Goal: Task Accomplishment & Management: Complete application form

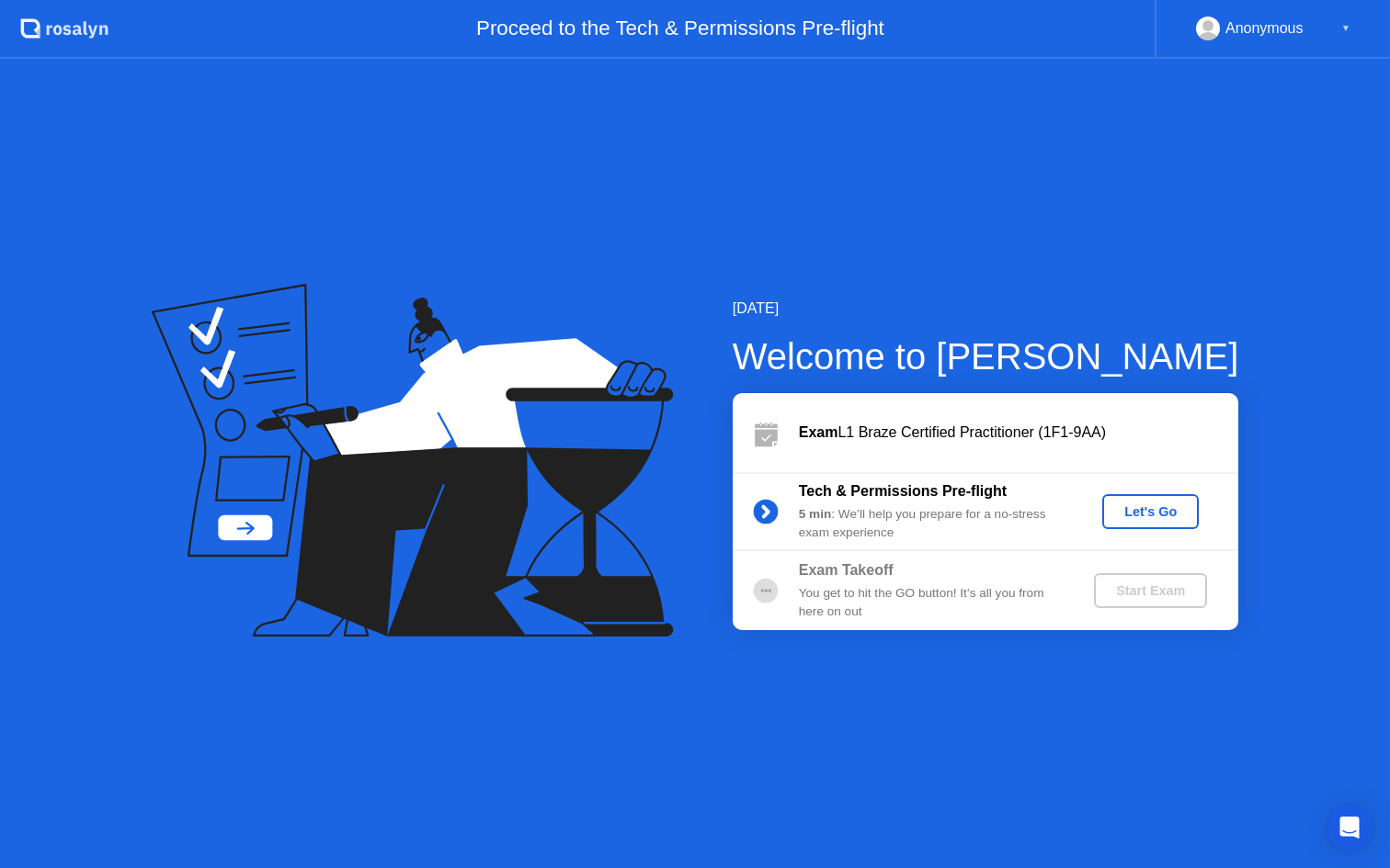
click at [1129, 512] on div "Let's Go" at bounding box center [1150, 512] width 81 height 15
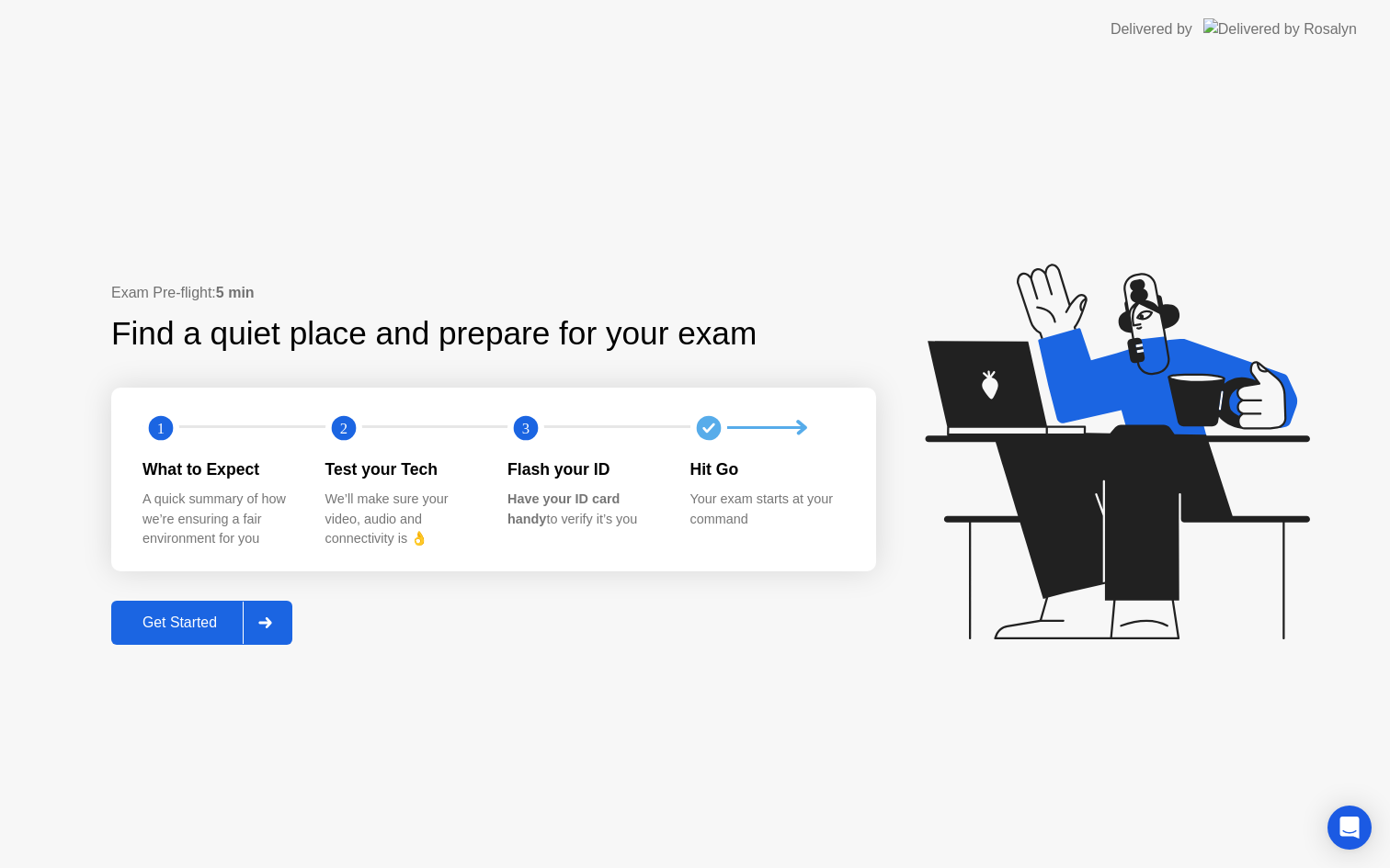
click at [196, 625] on div "Get Started" at bounding box center [180, 623] width 126 height 17
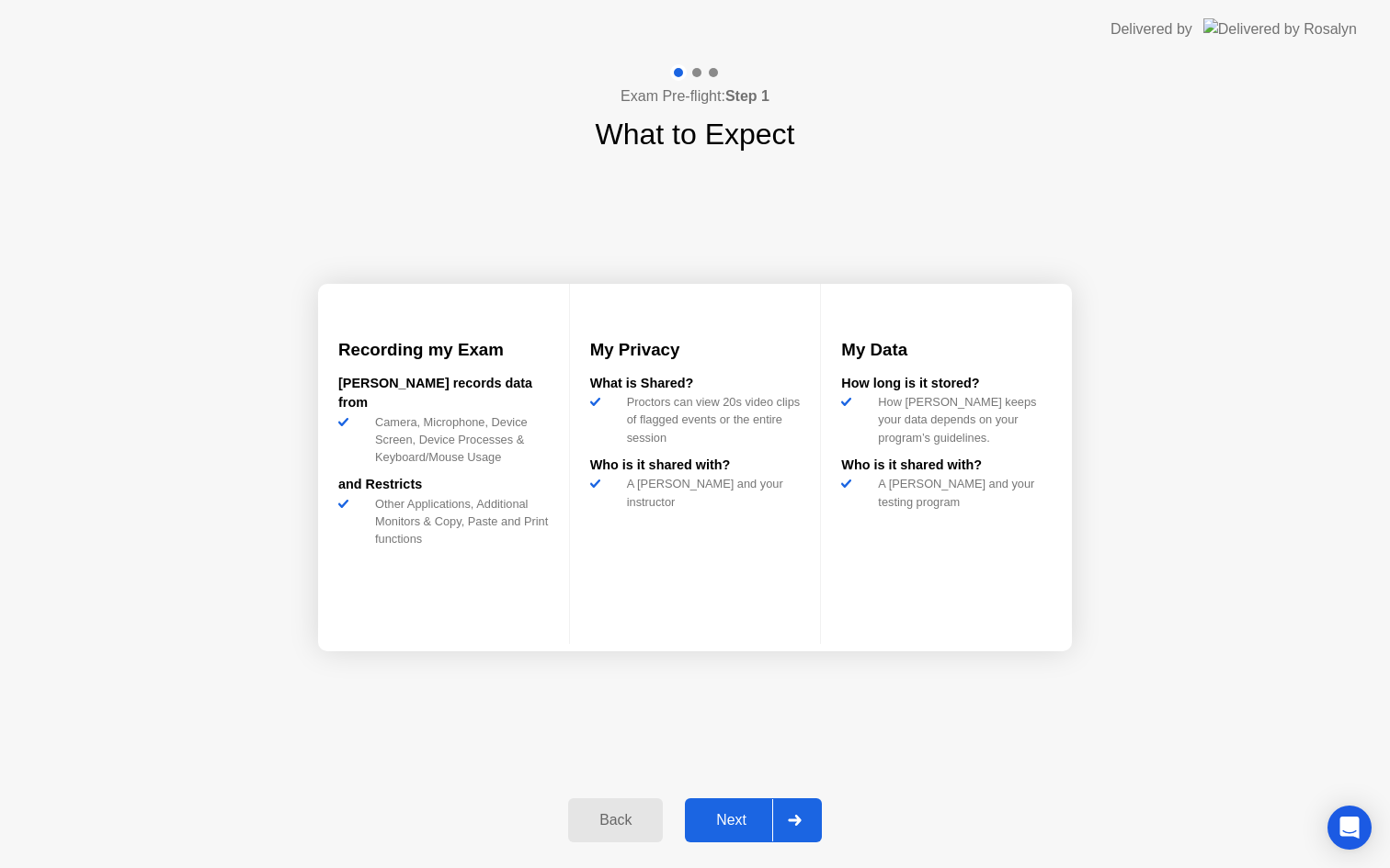
click at [729, 814] on div "Next" at bounding box center [731, 820] width 81 height 17
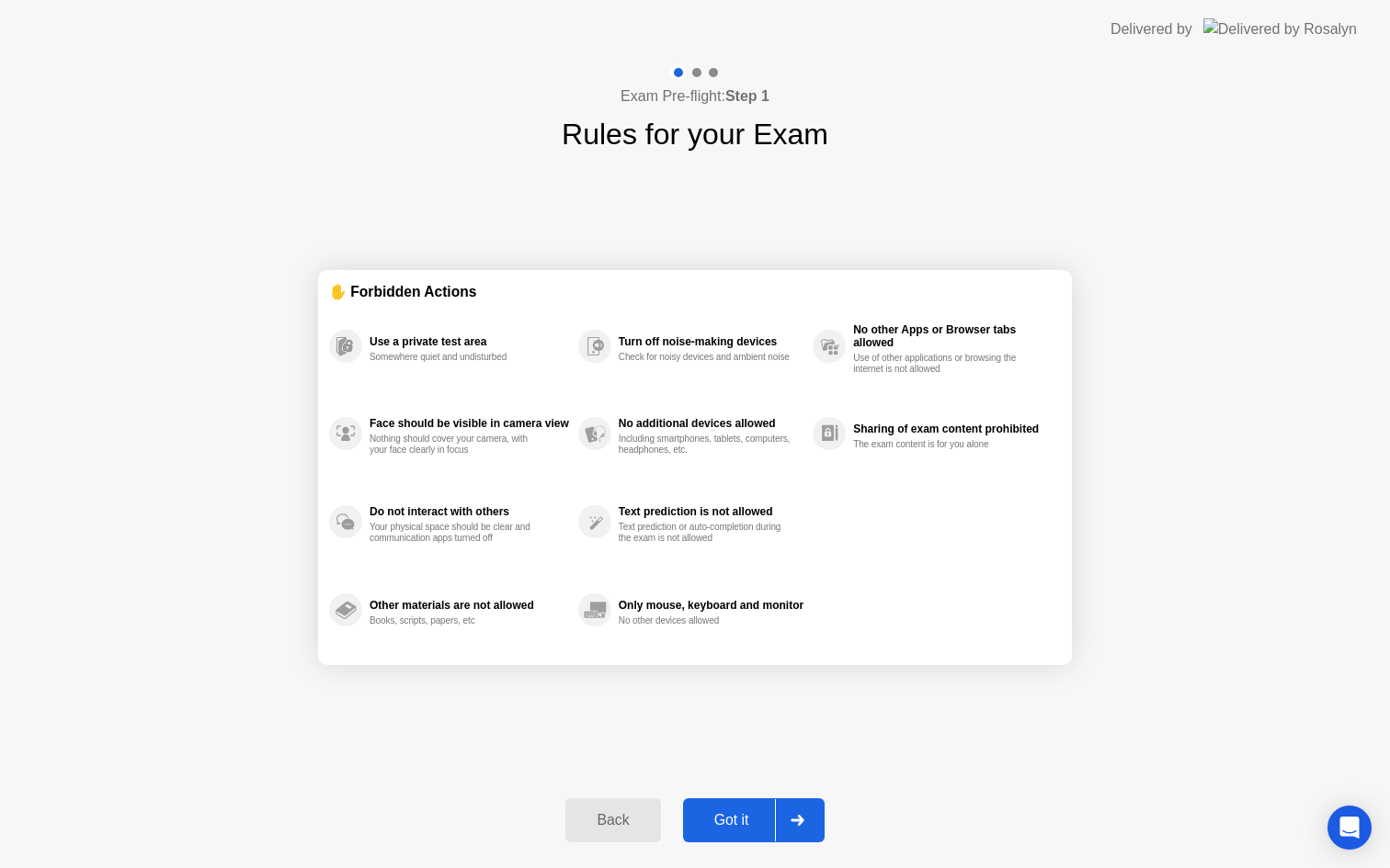
click at [731, 818] on div "Got it" at bounding box center [731, 820] width 86 height 17
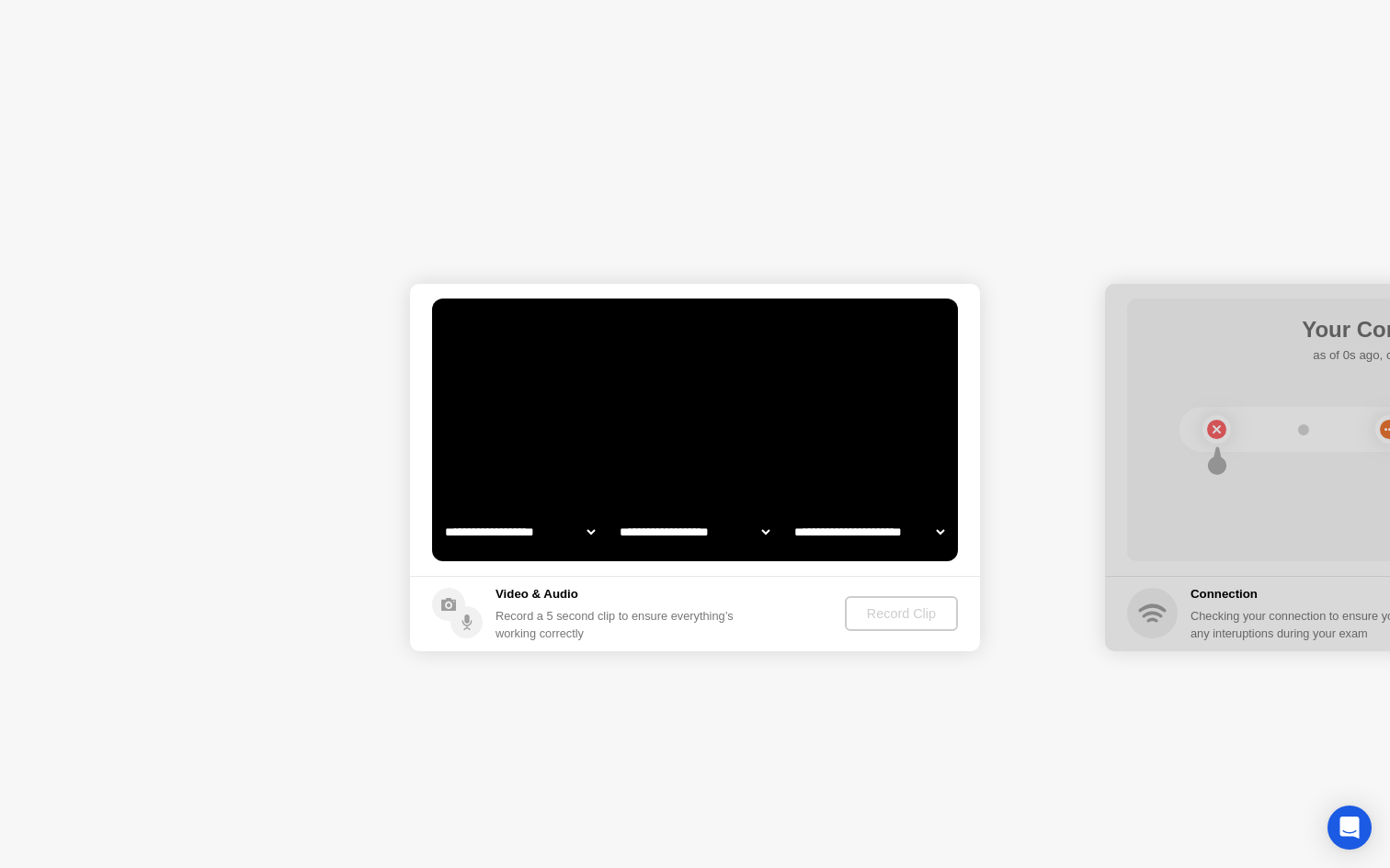
select select "**********"
select select "*******"
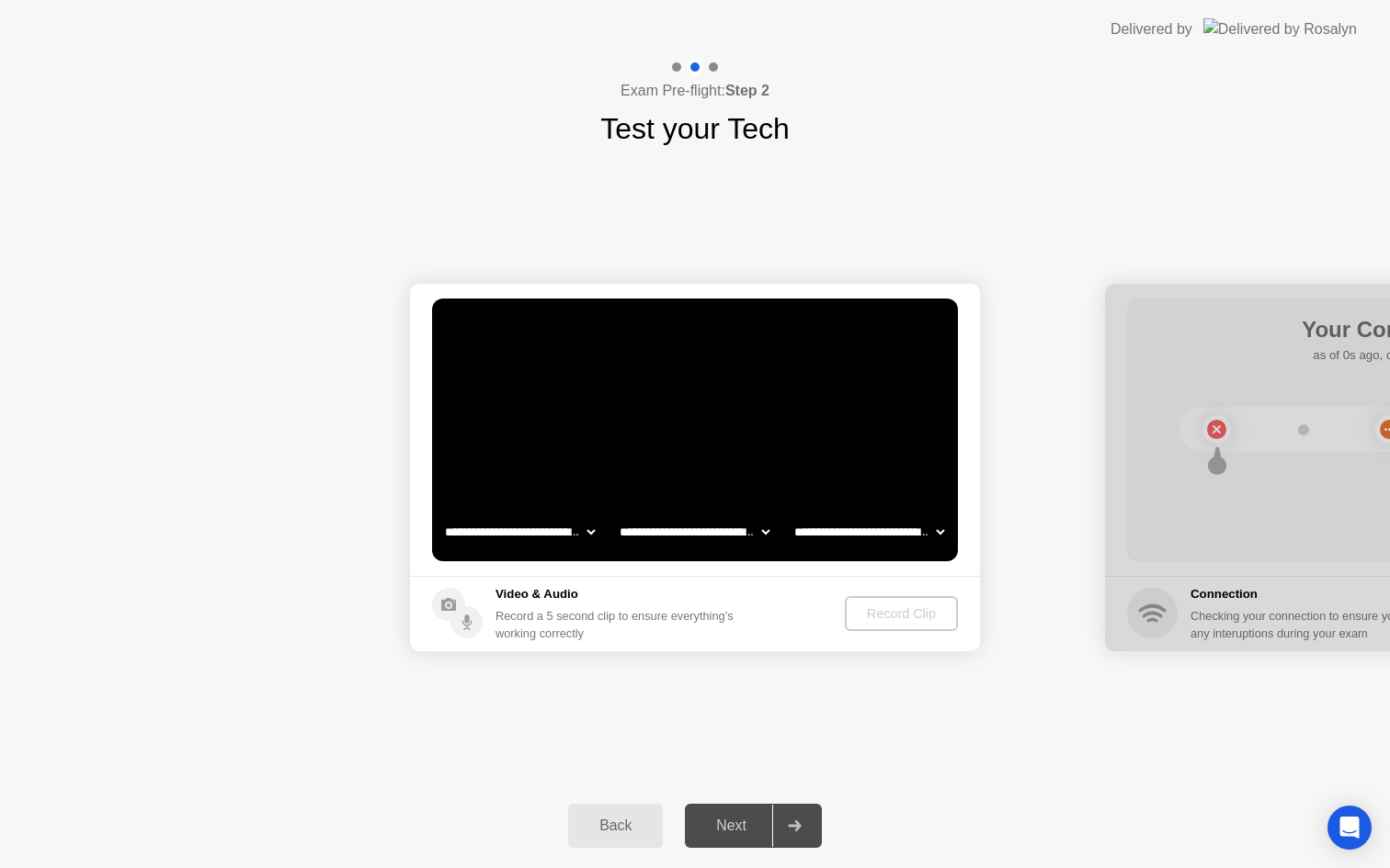
click at [624, 824] on div "Back" at bounding box center [615, 826] width 83 height 17
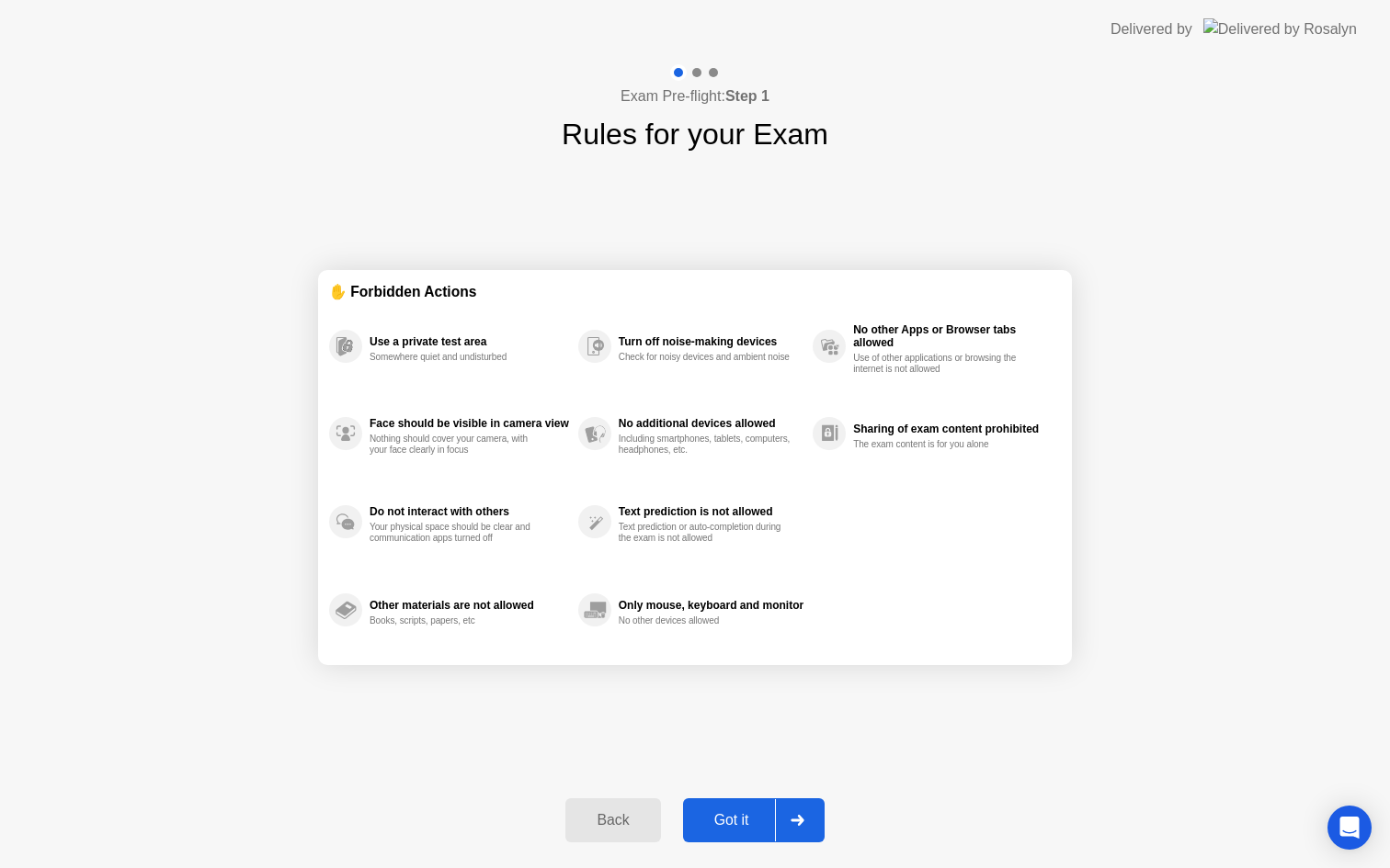
click at [725, 818] on div "Got it" at bounding box center [731, 820] width 86 height 17
select select "**********"
select select "*******"
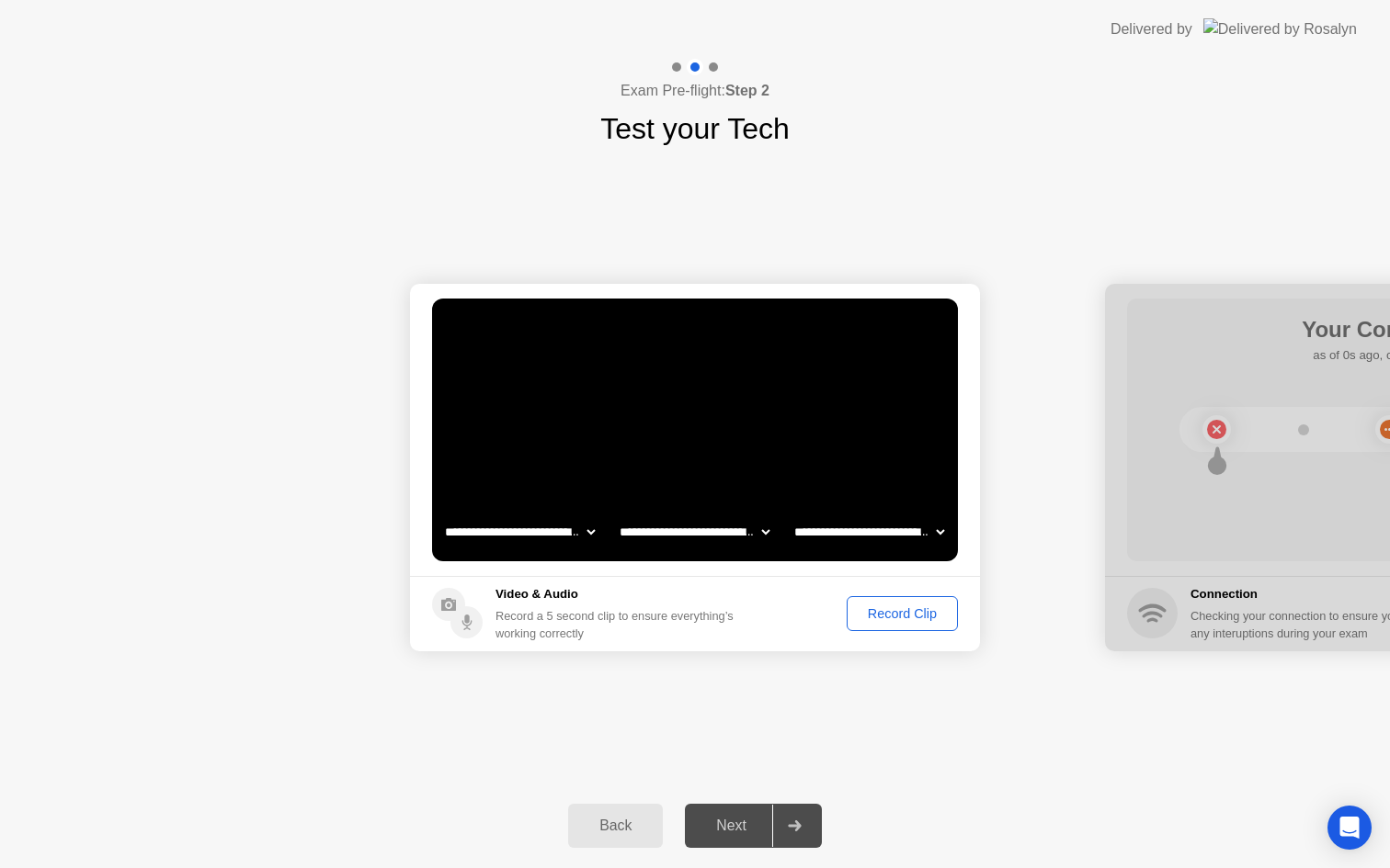
click at [907, 612] on div "Record Clip" at bounding box center [902, 613] width 98 height 15
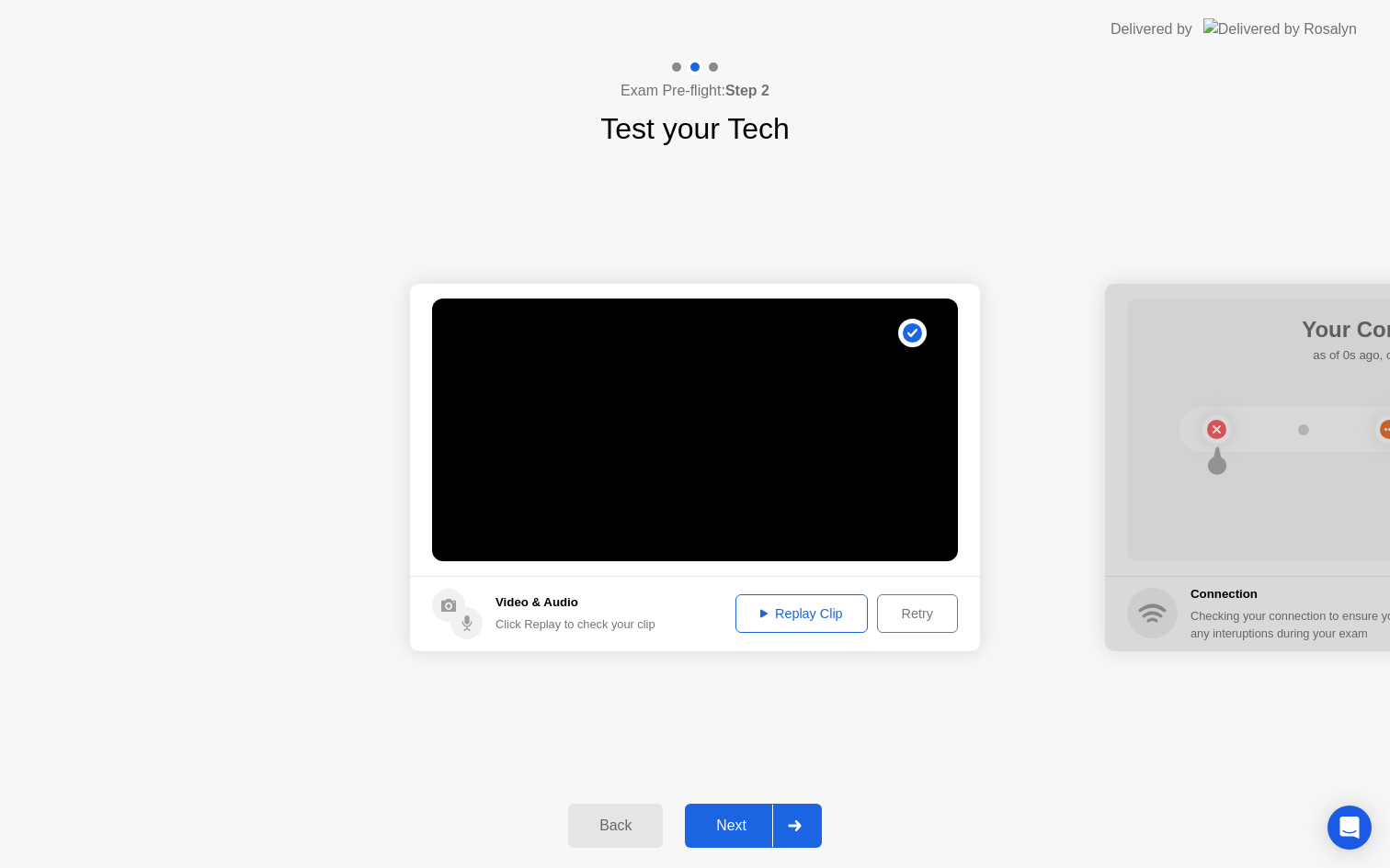
click at [822, 611] on div "Replay Clip" at bounding box center [802, 613] width 119 height 15
click at [903, 708] on div "**********" at bounding box center [695, 467] width 1390 height 633
click at [725, 826] on div "Next" at bounding box center [731, 826] width 81 height 17
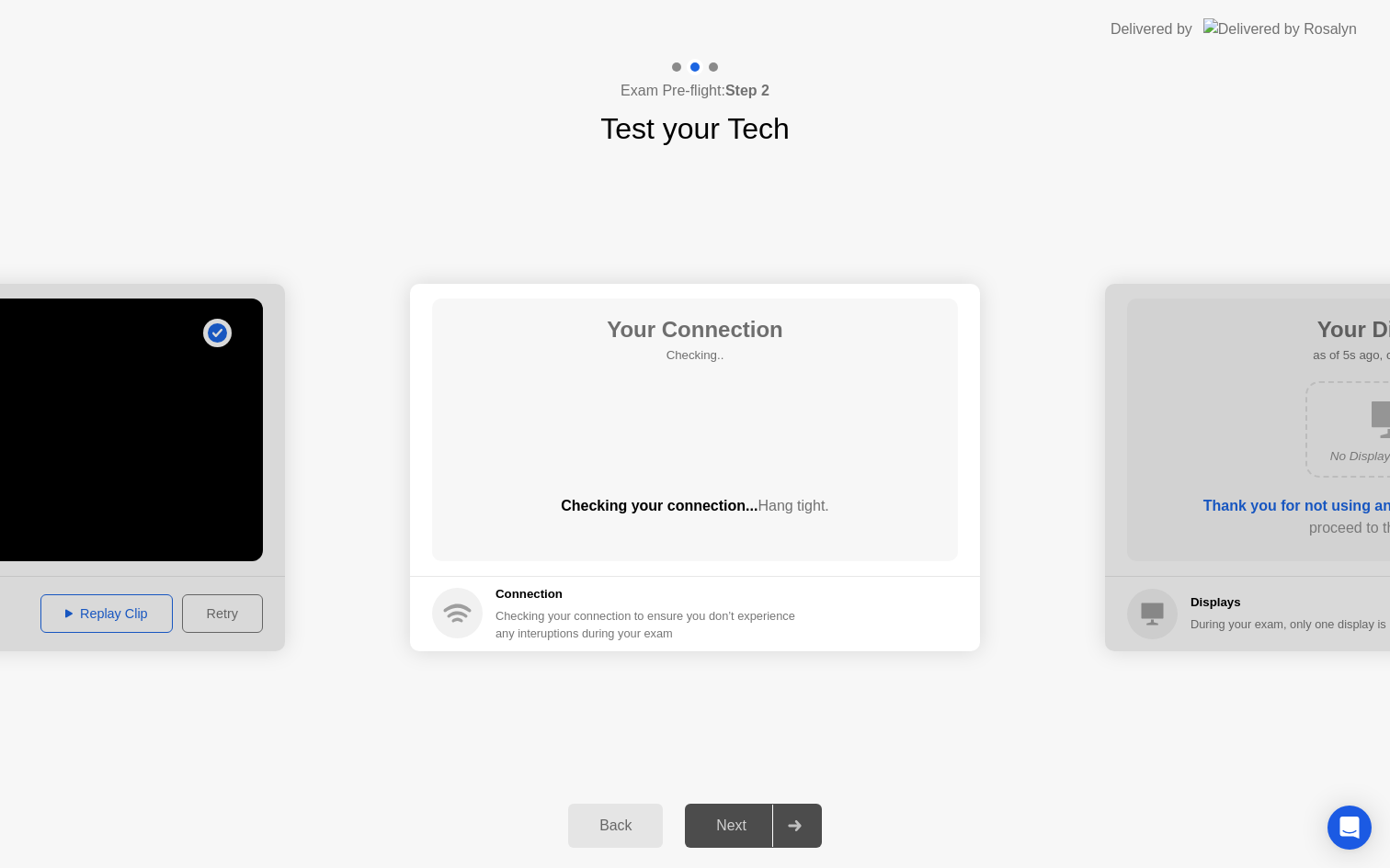
click at [886, 431] on div "Your Connection Checking.. Checking your connection... Hang tight." at bounding box center [695, 430] width 526 height 263
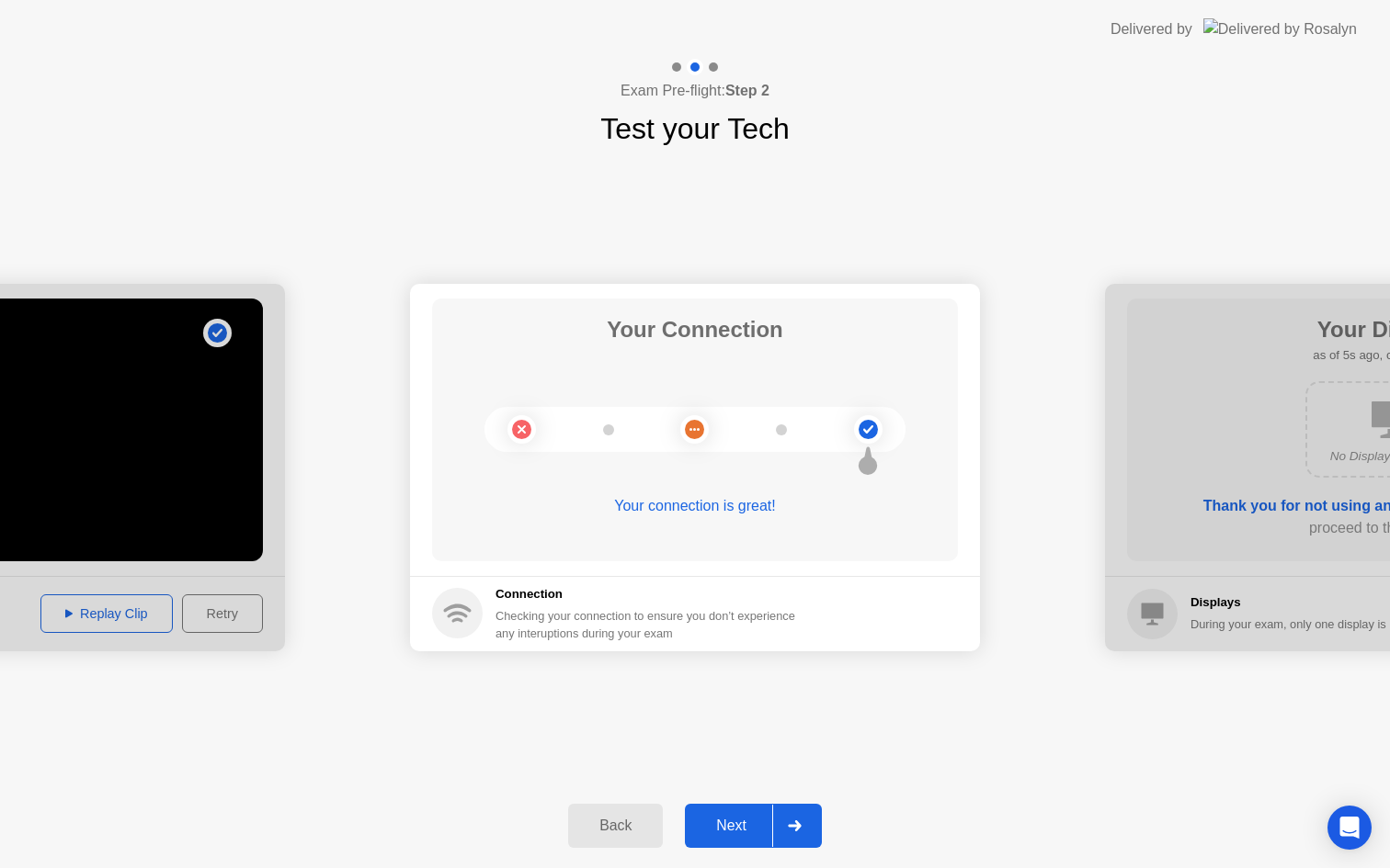
click at [728, 818] on div "Next" at bounding box center [731, 826] width 81 height 17
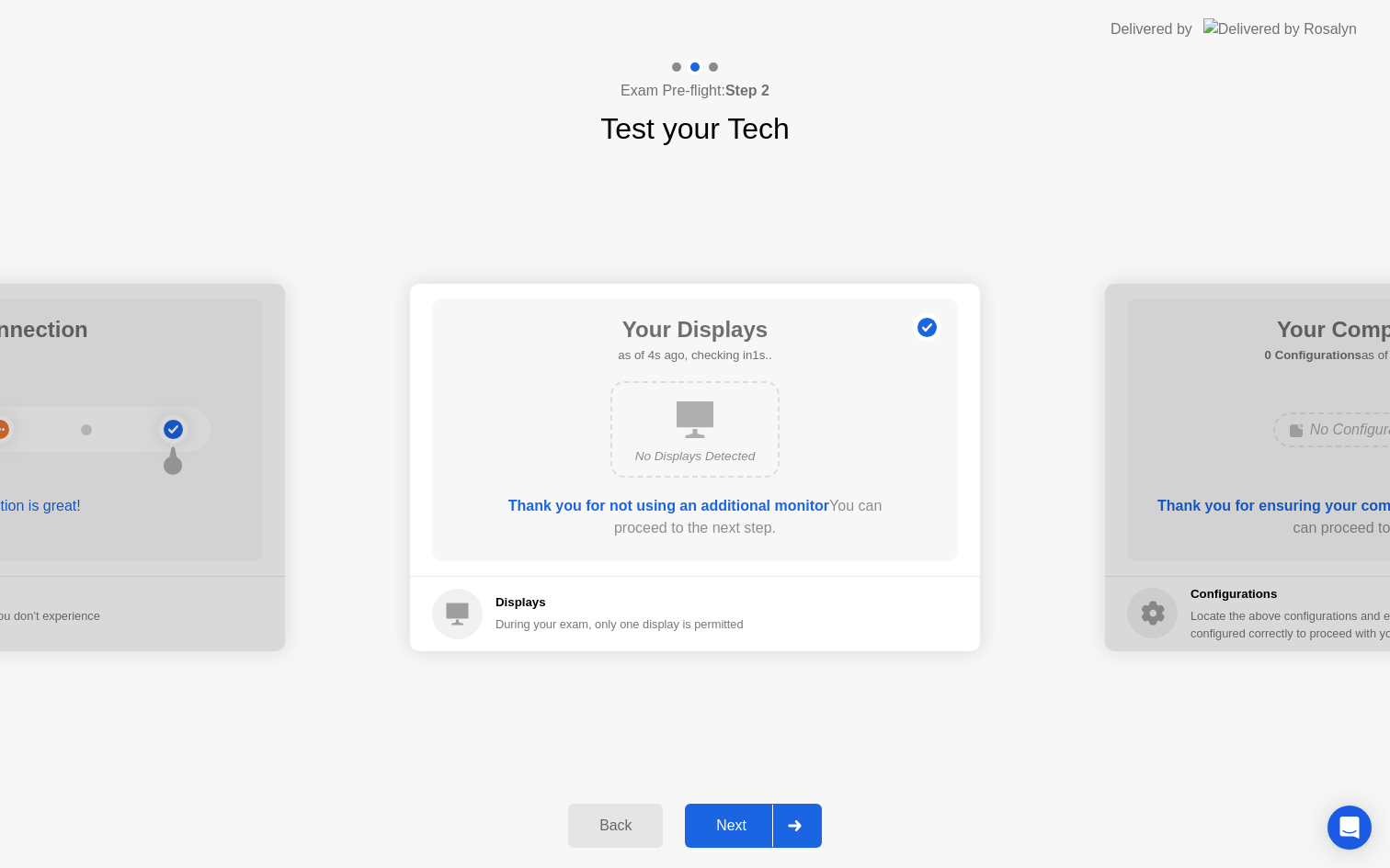
click at [731, 821] on div "Next" at bounding box center [731, 826] width 81 height 17
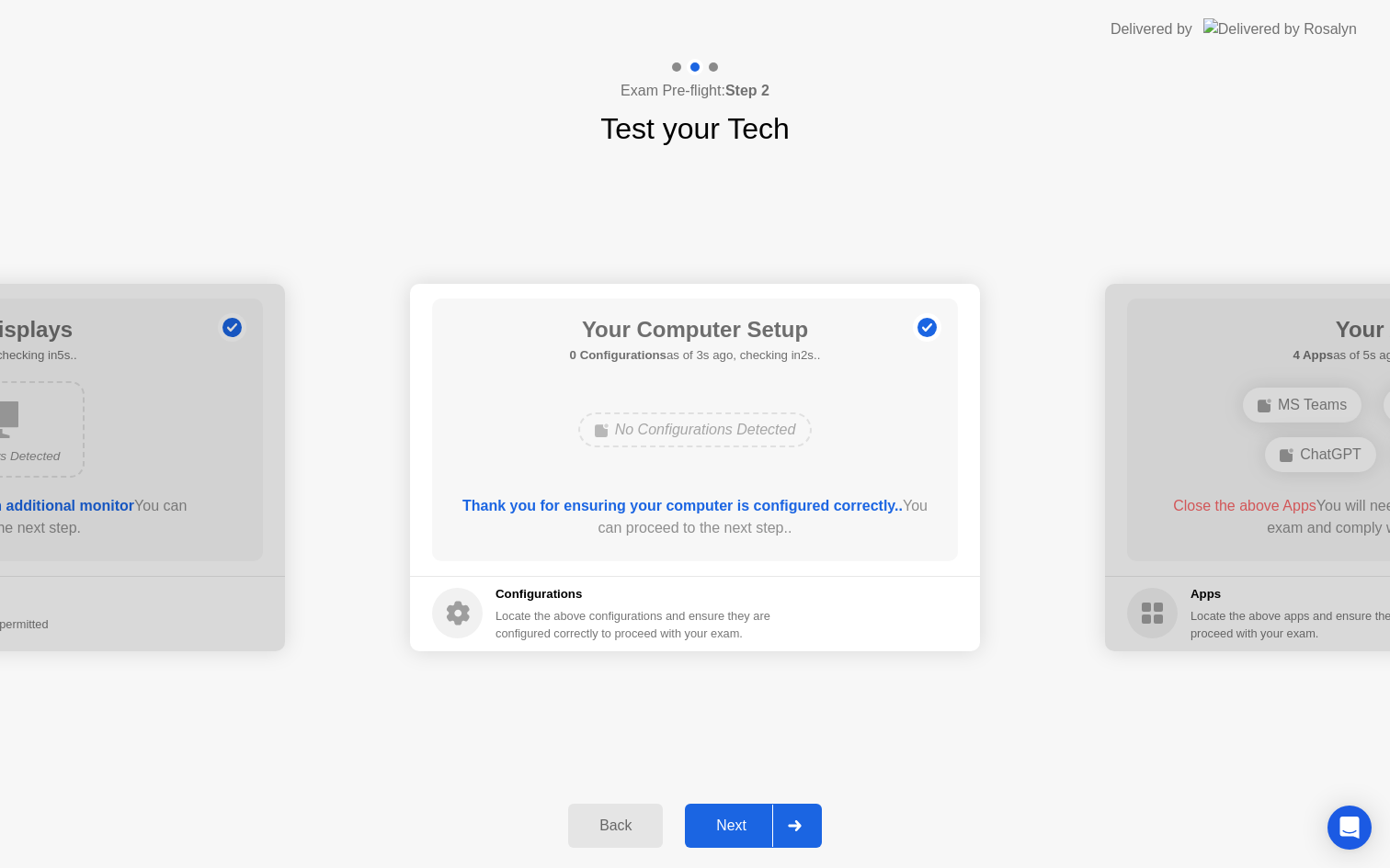
click at [724, 823] on div "Next" at bounding box center [731, 826] width 81 height 17
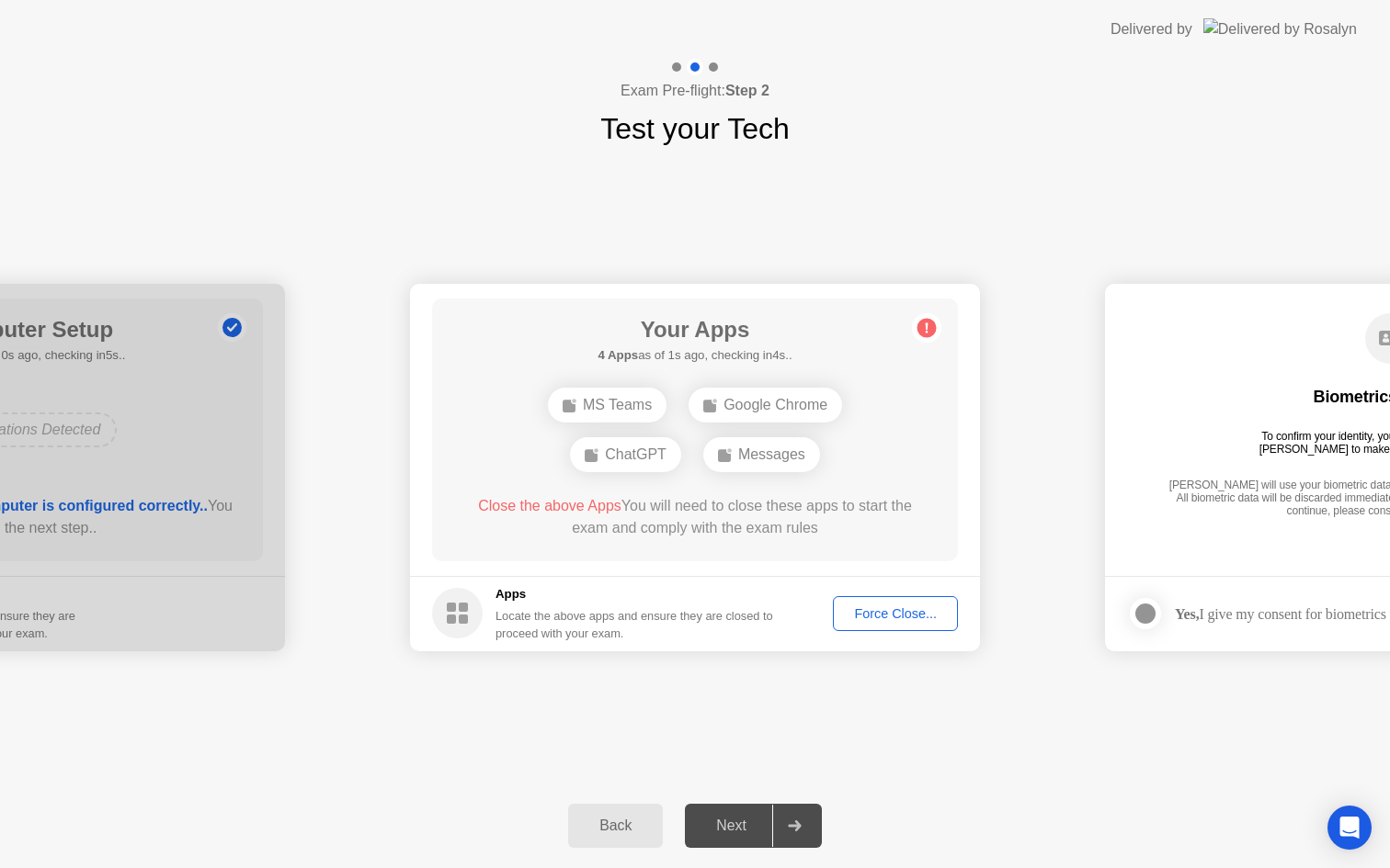
click at [621, 406] on div "MS Teams" at bounding box center [607, 405] width 119 height 35
click at [898, 610] on div "Force Close..." at bounding box center [895, 613] width 112 height 15
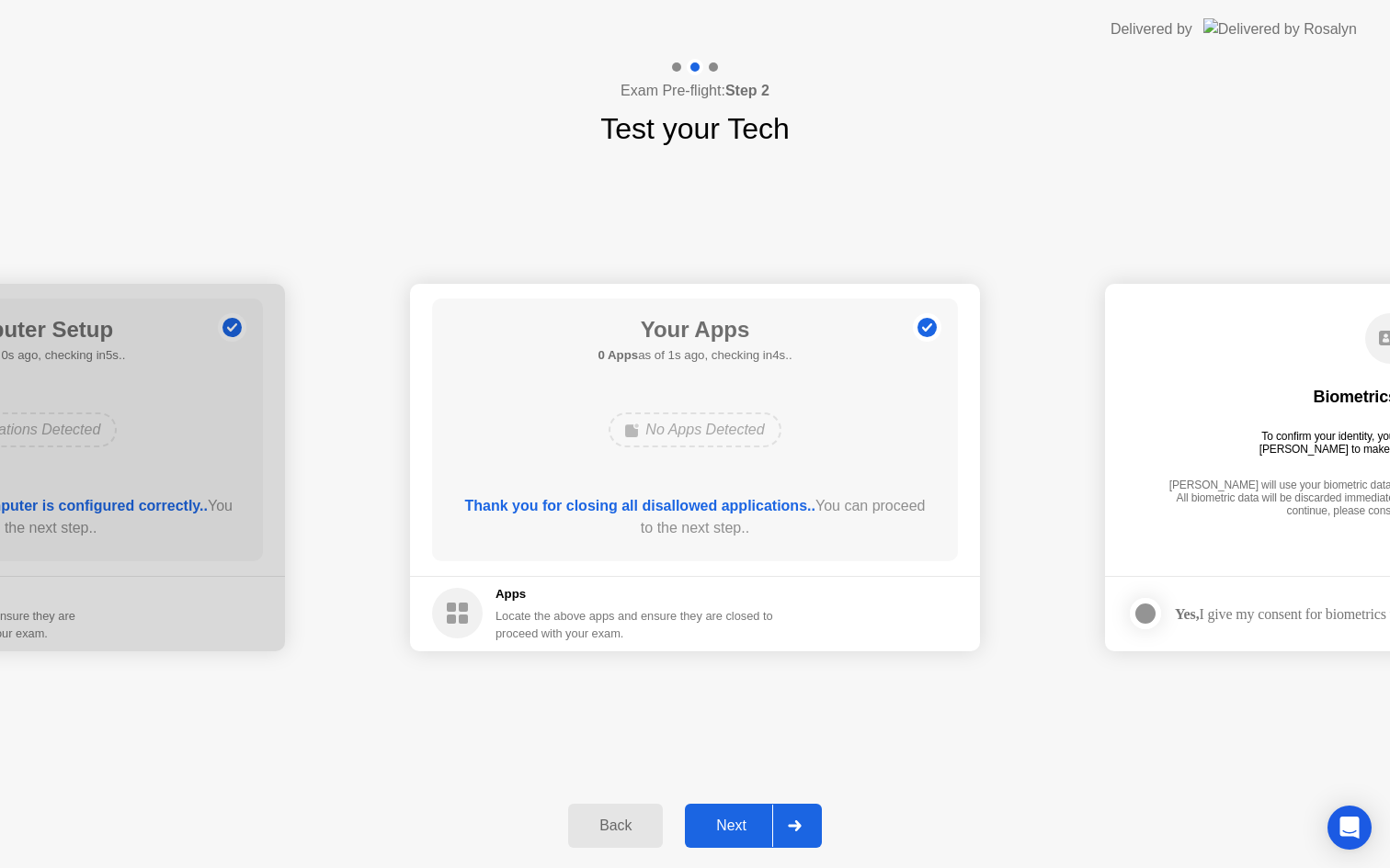
click at [734, 828] on div "Next" at bounding box center [731, 826] width 81 height 17
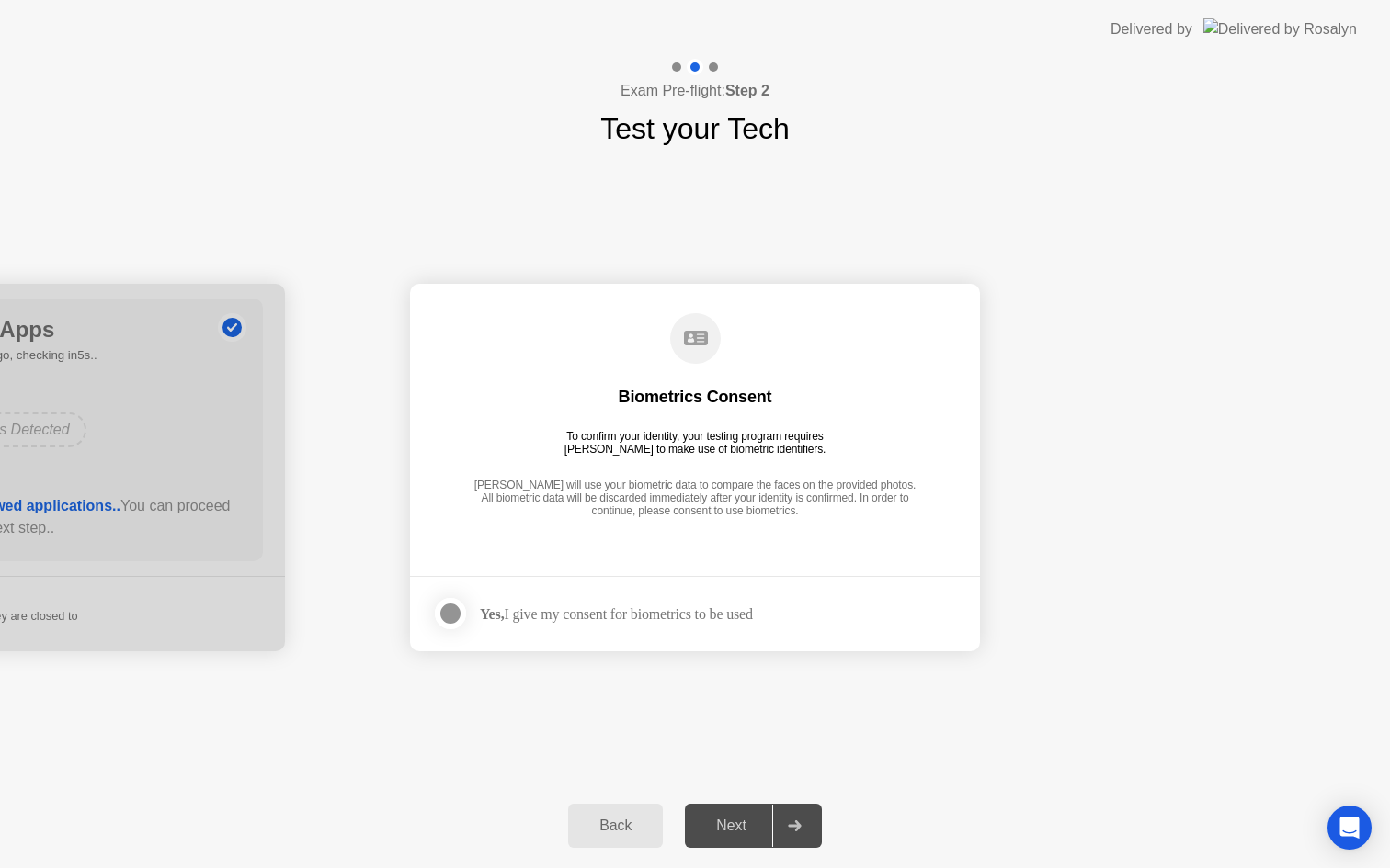
click at [448, 613] on div at bounding box center [450, 614] width 22 height 22
click at [729, 827] on div "Next" at bounding box center [731, 826] width 81 height 17
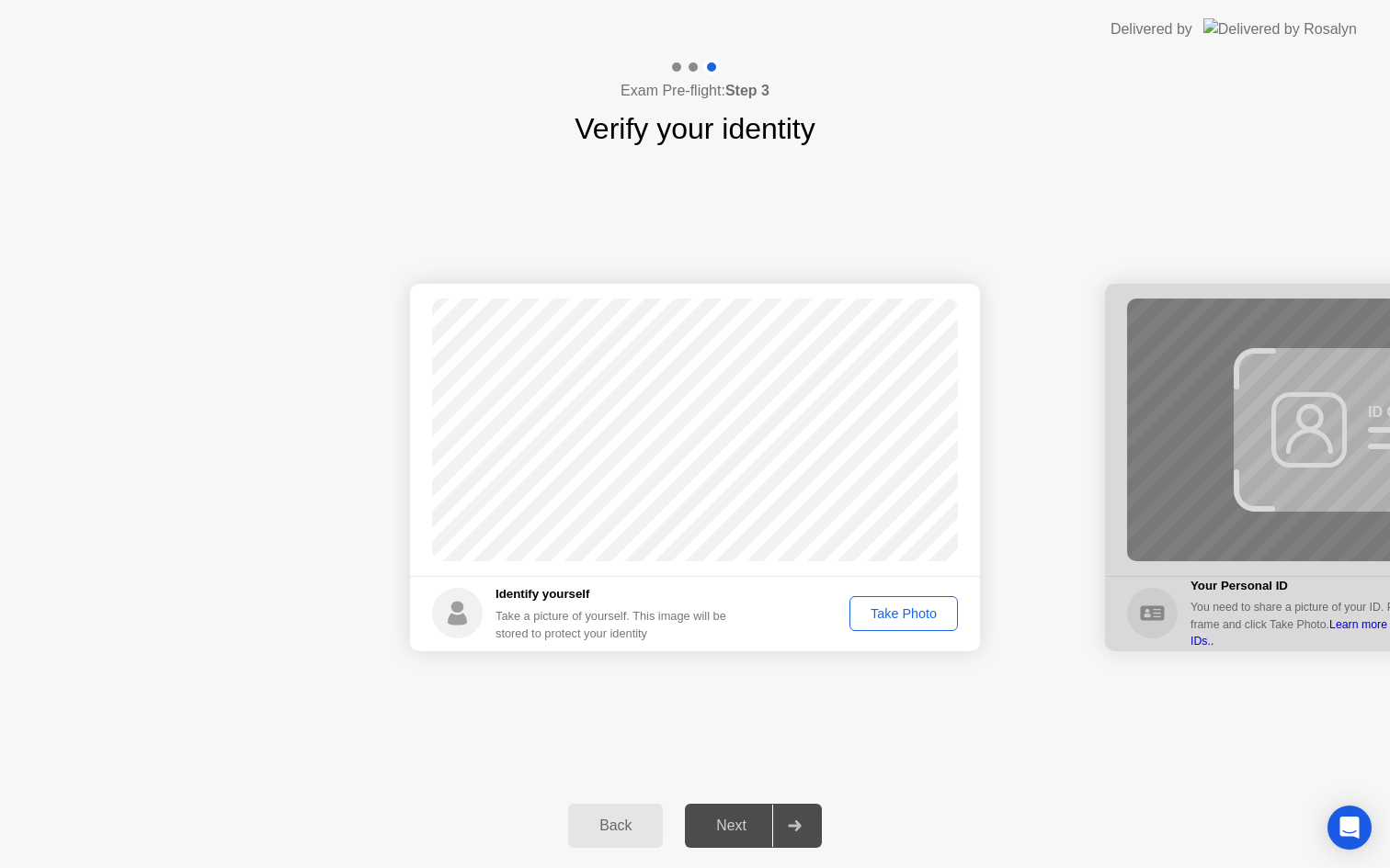
click at [891, 614] on div "Take Photo" at bounding box center [904, 613] width 95 height 15
click at [728, 823] on div "Next" at bounding box center [731, 826] width 81 height 17
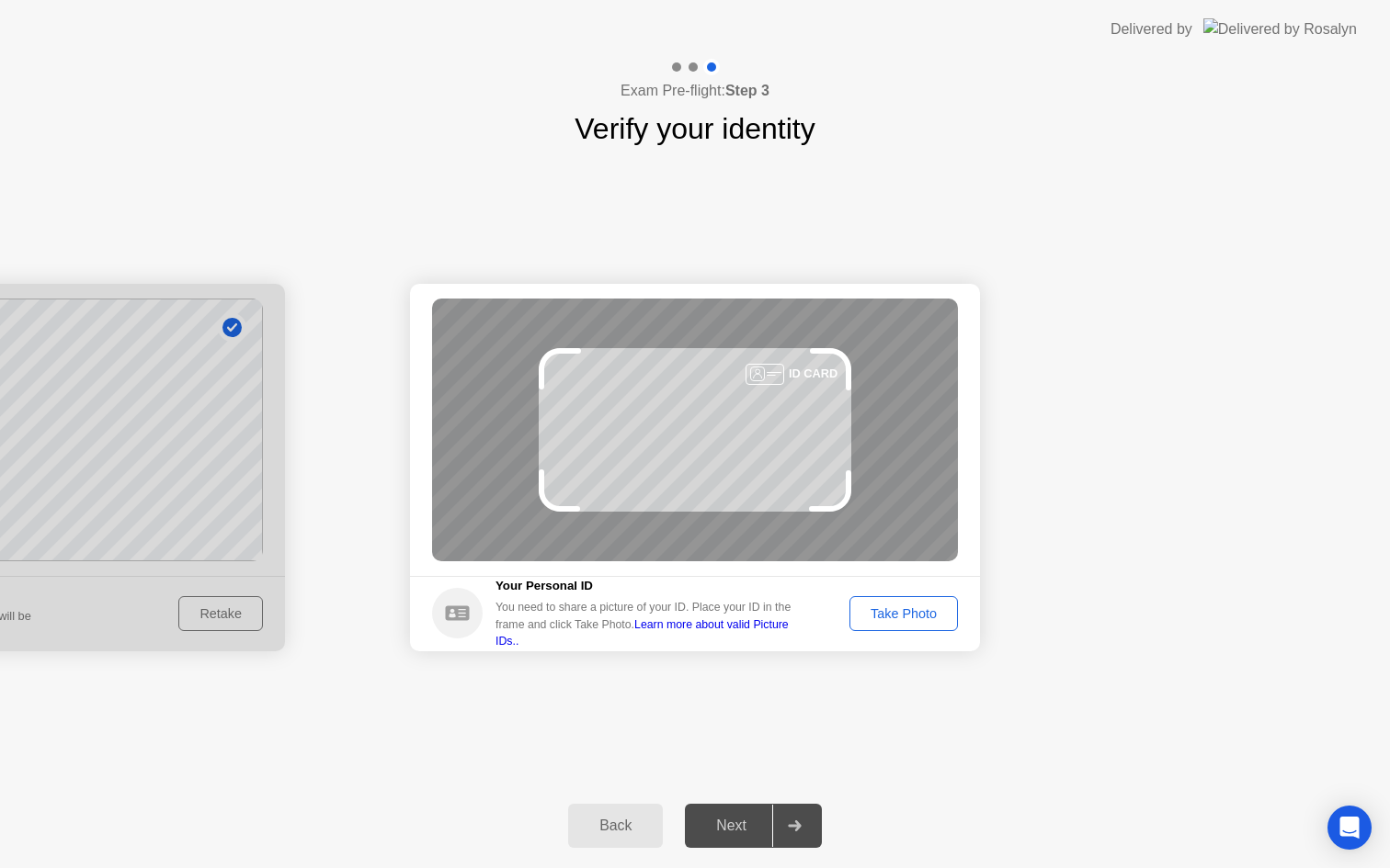
click at [892, 610] on div "Take Photo" at bounding box center [904, 613] width 95 height 15
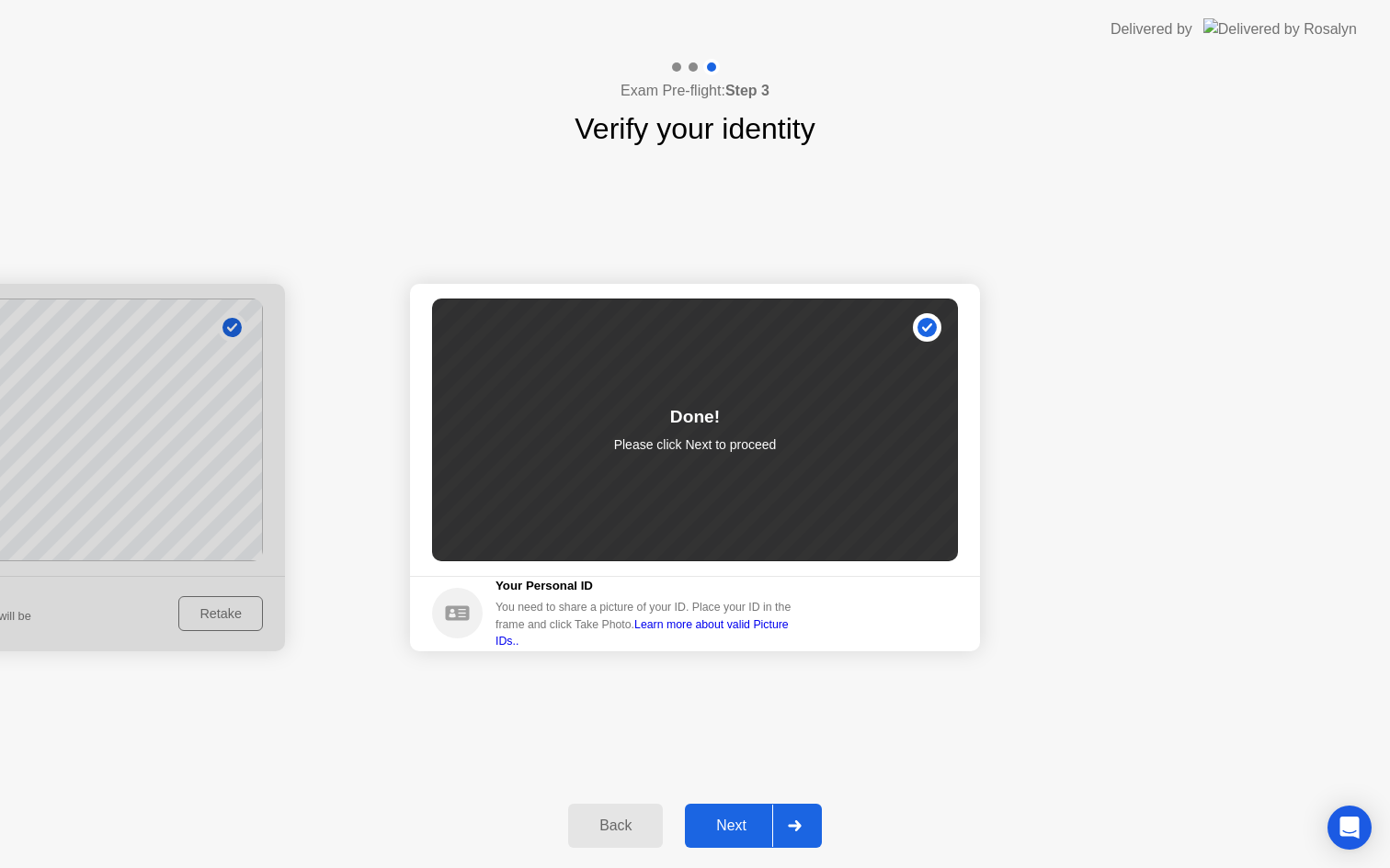
click at [731, 825] on div "Next" at bounding box center [731, 826] width 81 height 17
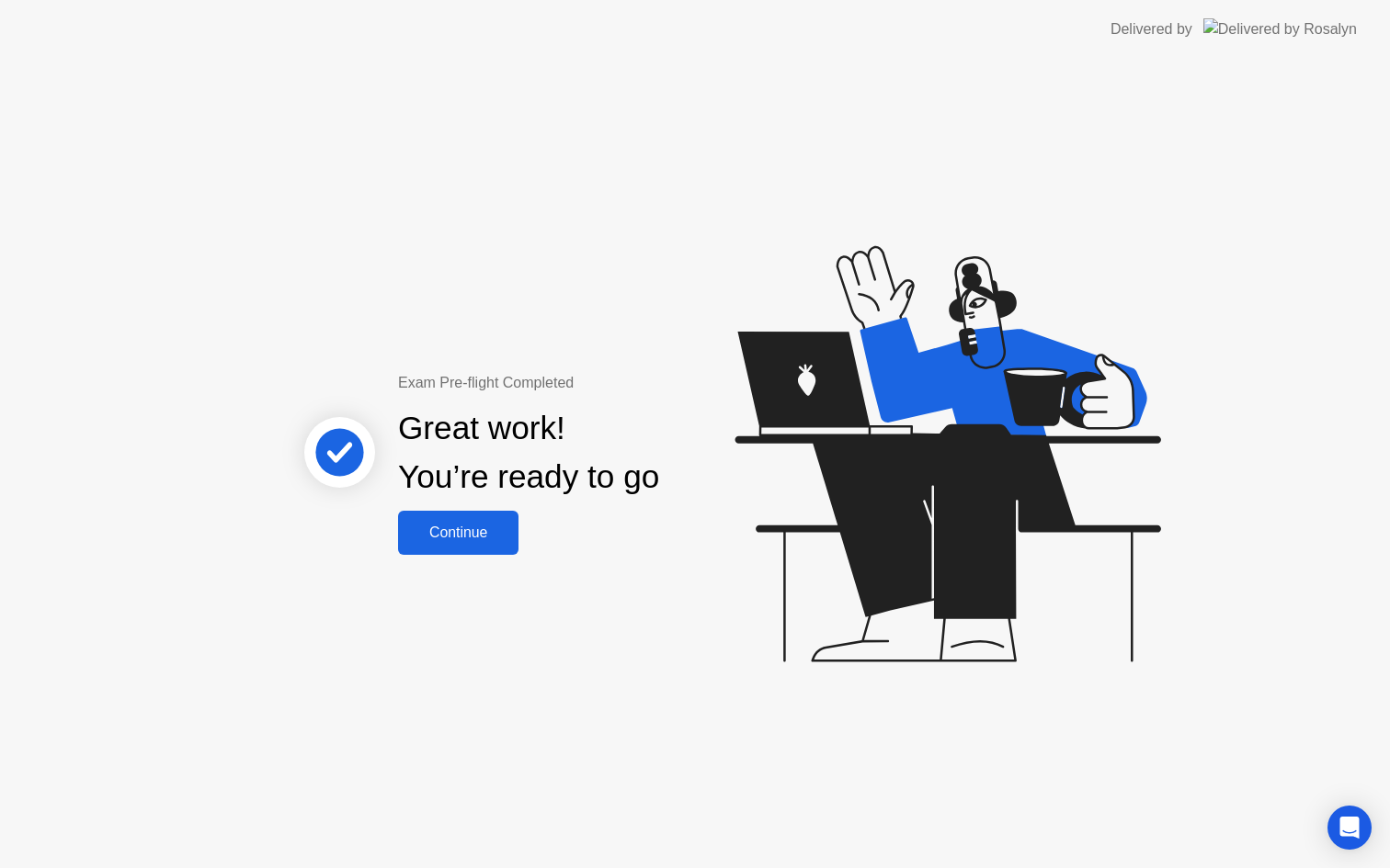
click at [489, 535] on div "Continue" at bounding box center [458, 533] width 109 height 17
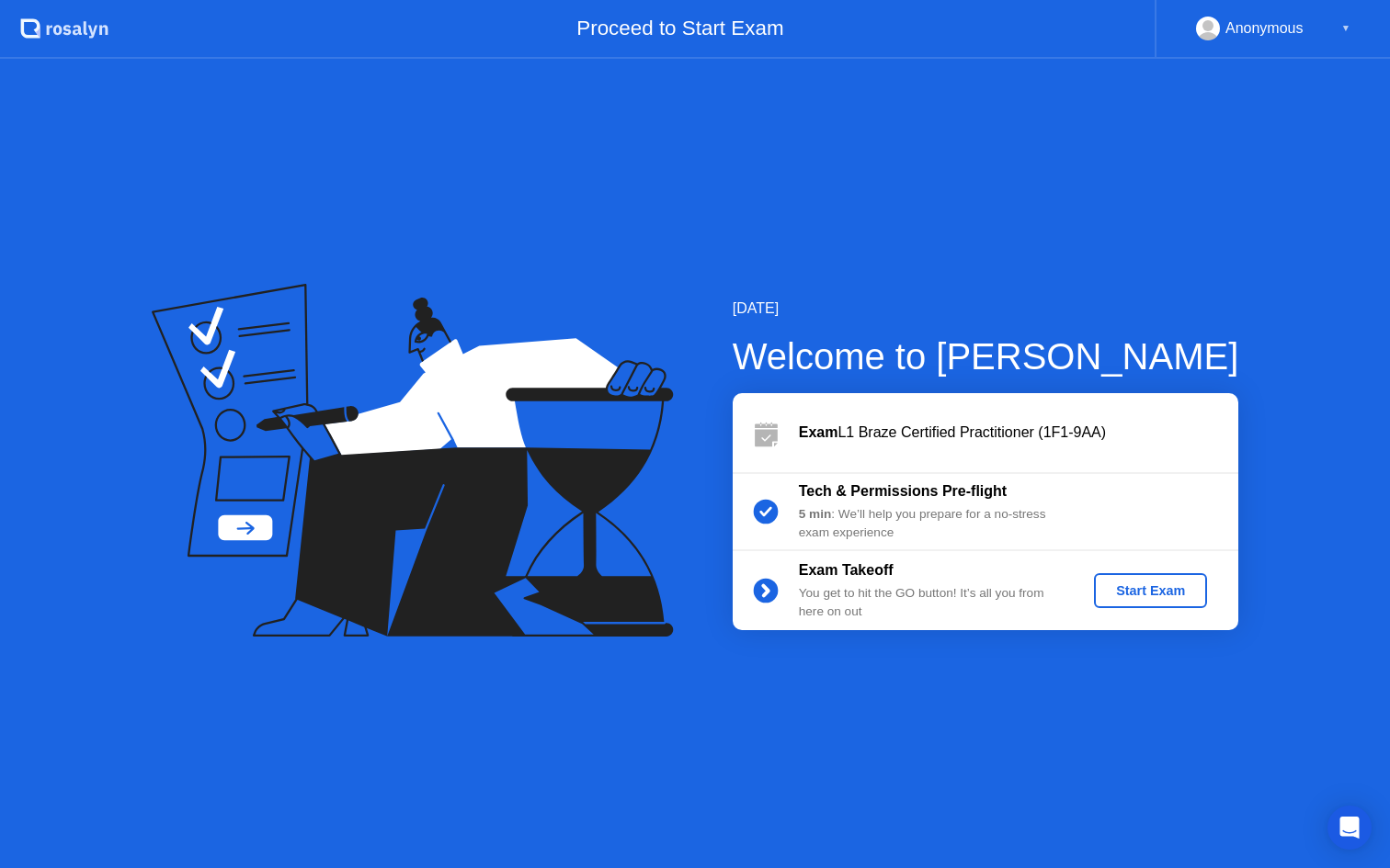
click at [1158, 596] on div "Start Exam" at bounding box center [1150, 590] width 98 height 15
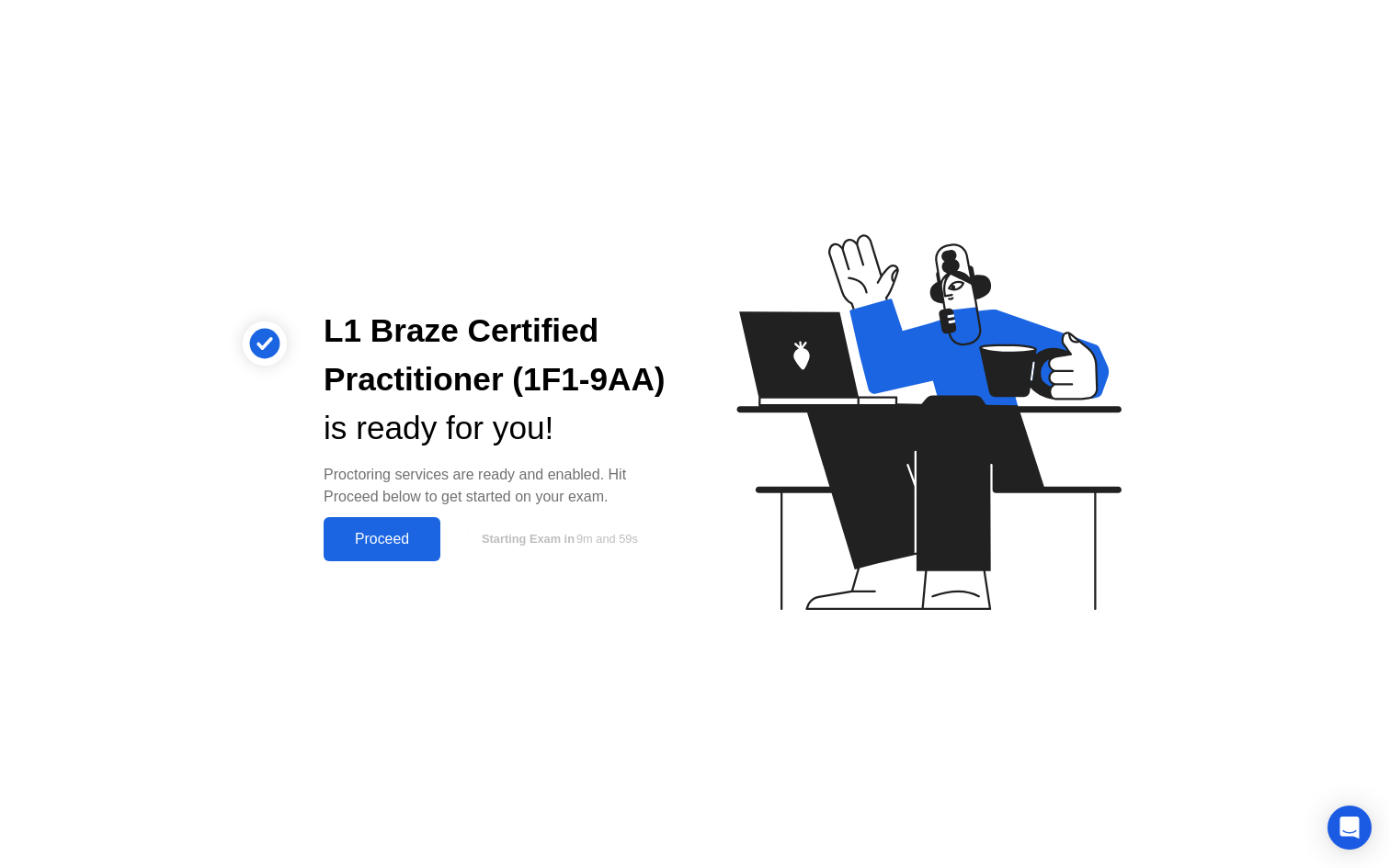
click at [387, 541] on div "Proceed" at bounding box center [382, 539] width 106 height 17
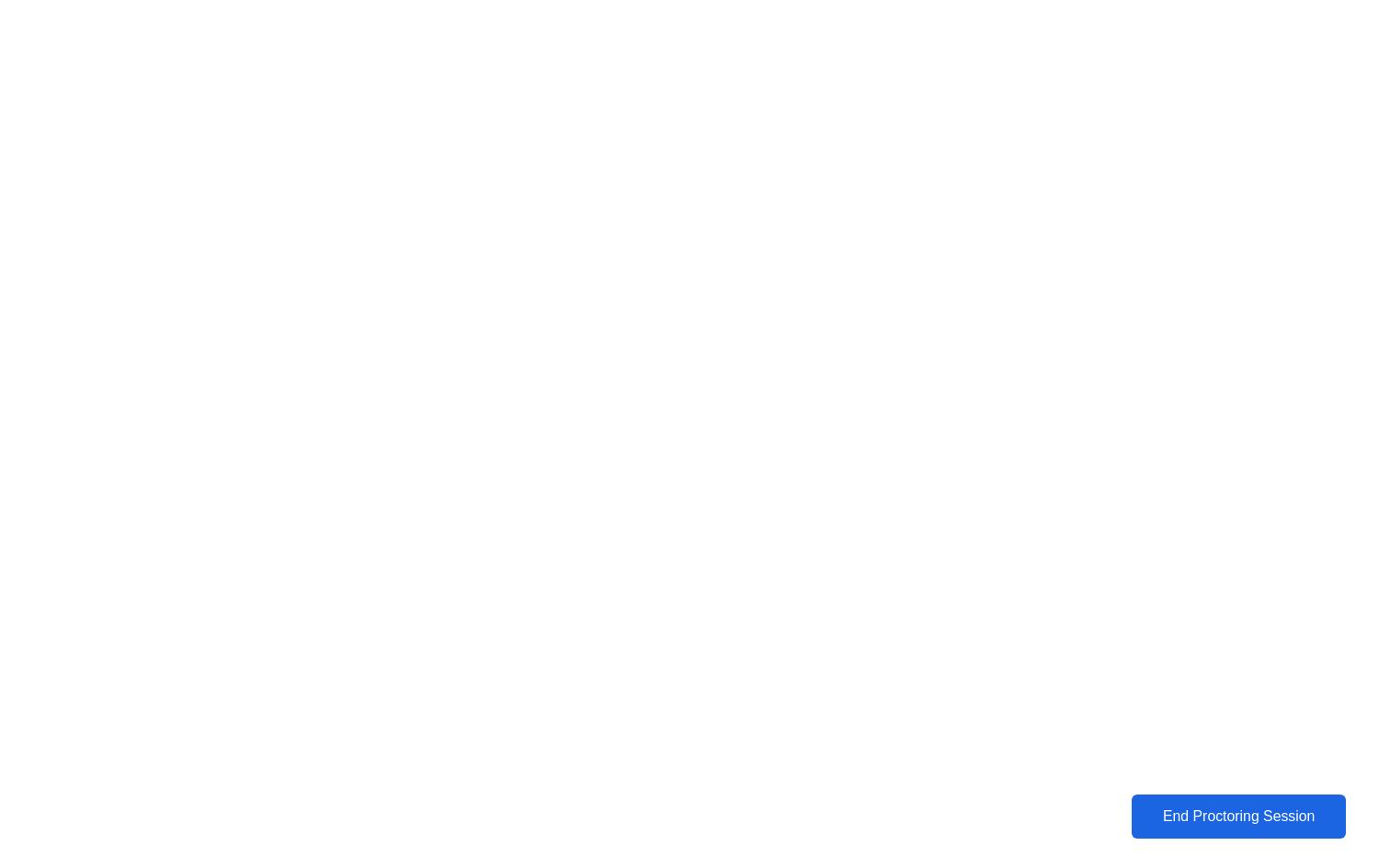
click at [1192, 808] on div "End Proctoring Session" at bounding box center [1239, 816] width 204 height 17
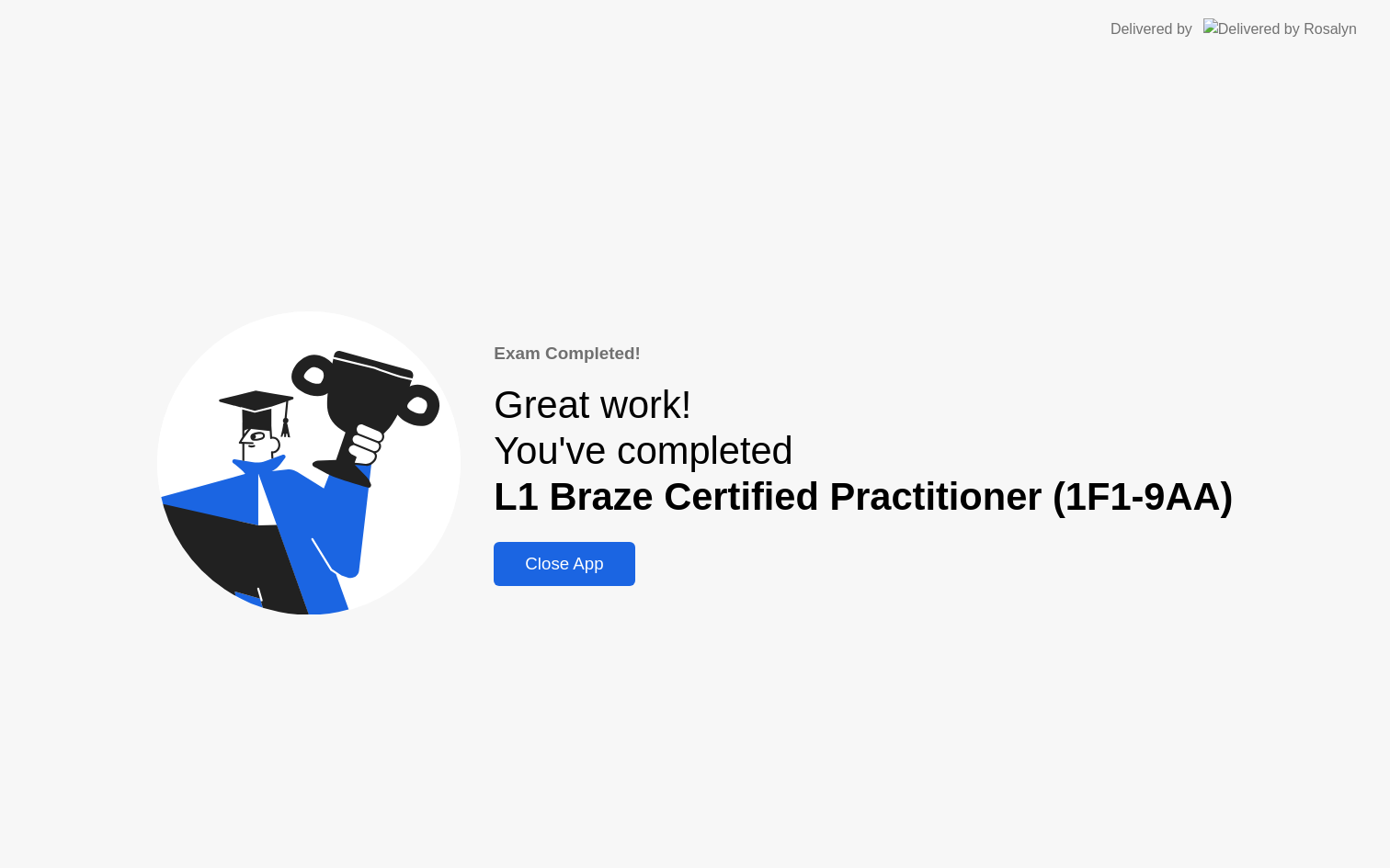
click at [583, 560] on div "Close App" at bounding box center [564, 564] width 130 height 20
